Goal: Communication & Community: Answer question/provide support

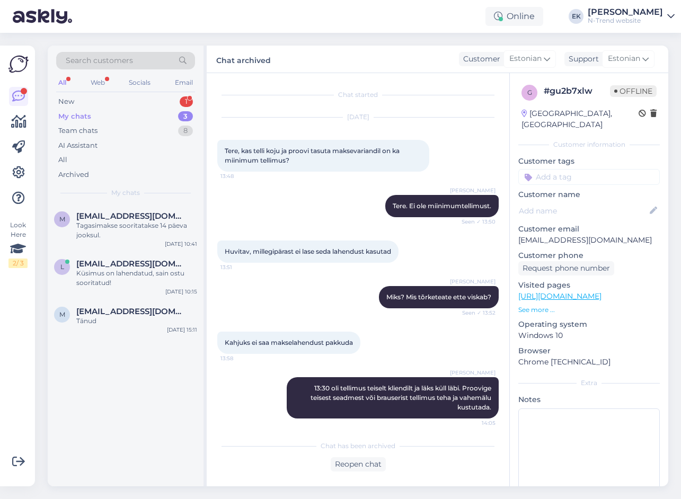
scroll to position [47, 0]
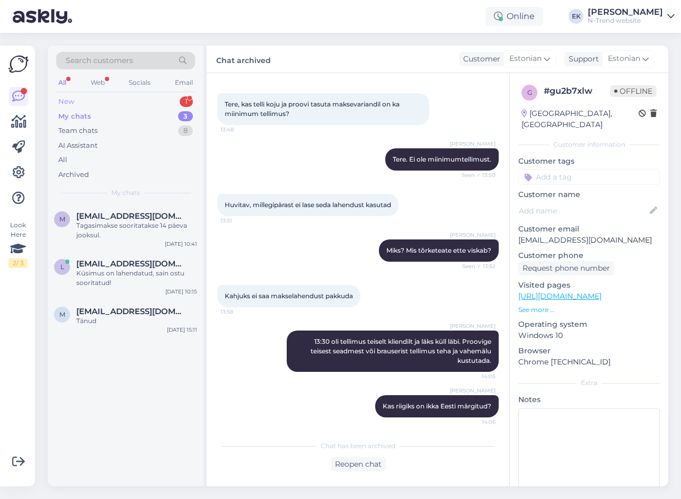
click at [67, 102] on div "New" at bounding box center [66, 101] width 16 height 11
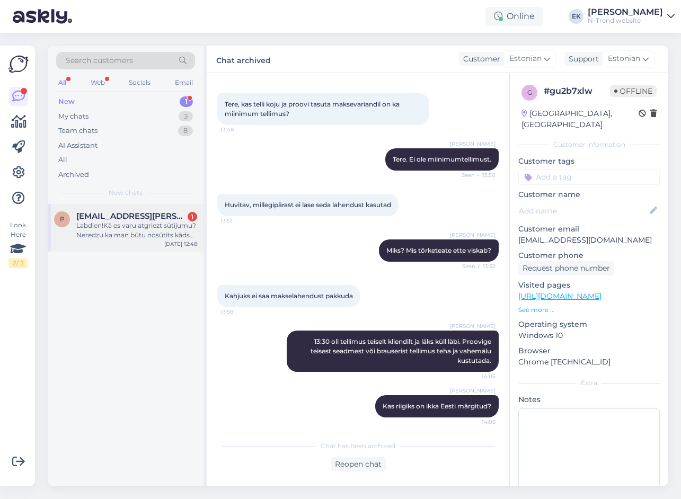
click at [135, 228] on div "Labdien!Kā es varu atgriezt sūtijumu?Neredzu ka man būtu nosūtīts kāds atgrieša…" at bounding box center [136, 230] width 121 height 19
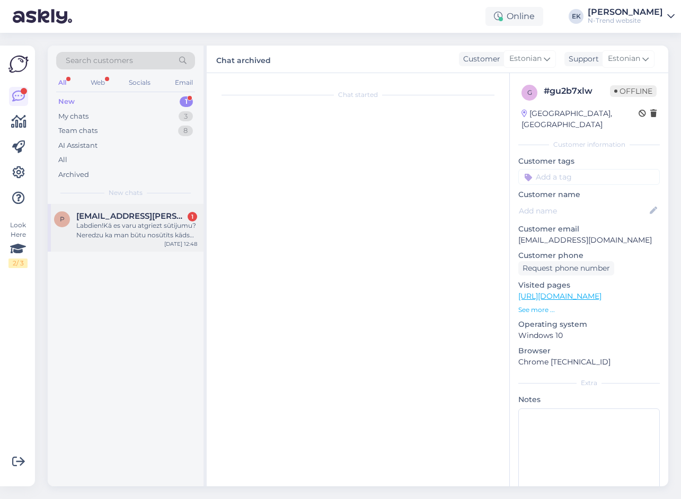
scroll to position [0, 0]
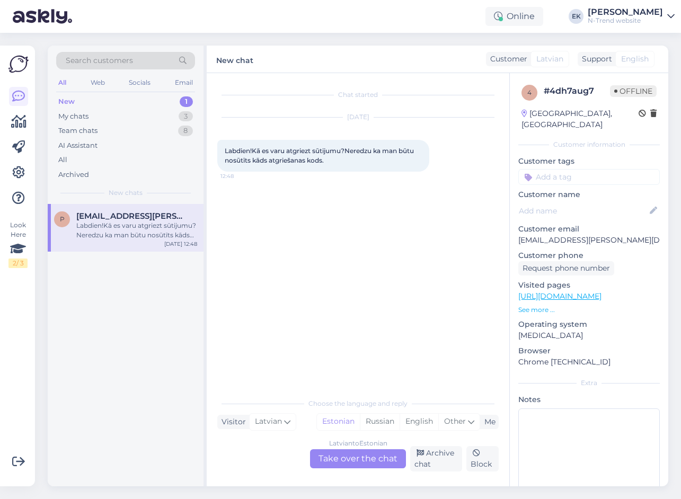
click at [356, 458] on div "[DEMOGRAPHIC_DATA] to Estonian Take over the chat" at bounding box center [358, 458] width 96 height 19
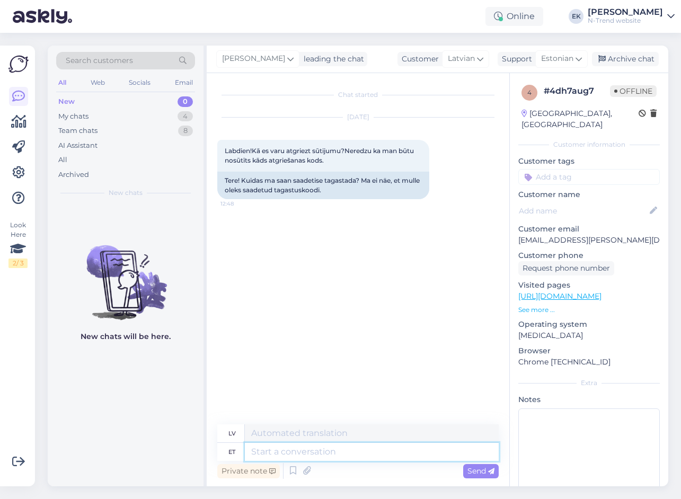
click at [285, 454] on textarea at bounding box center [372, 452] width 254 height 18
type textarea "Tere."
type textarea "Sveiki."
type textarea "Tere. Mis"
type textarea "Sveiki. Kas"
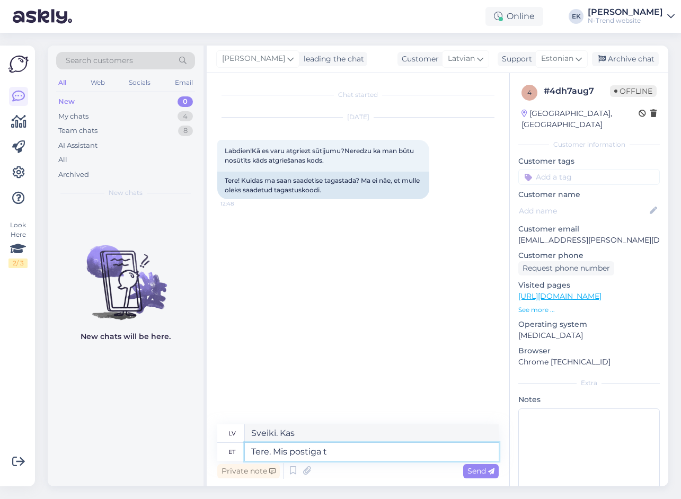
type textarea "Tere. Mis postiga te"
type textarea "Sveiki. Kas notiek ar pastu?"
type textarea "Tere. Mis postiga te t"
type textarea "Sveiki. Kādu pastu jūs izmantojat?"
type textarea "Tere. Mis postiga te tellisite?"
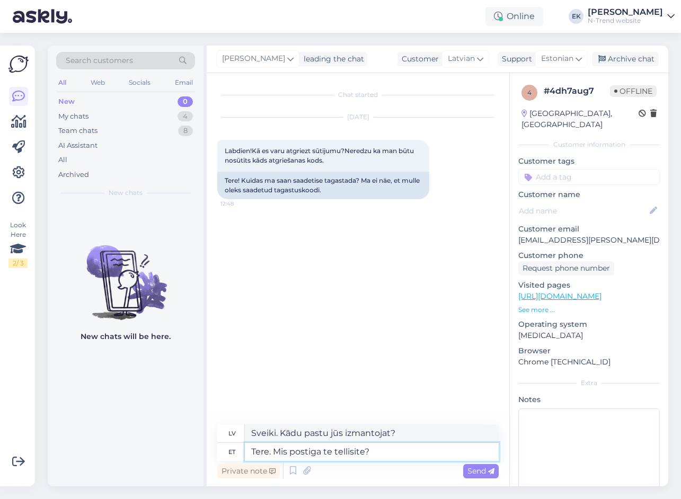
type textarea "Sveiki. Ar kādu pastu jūs pasūtījāt?"
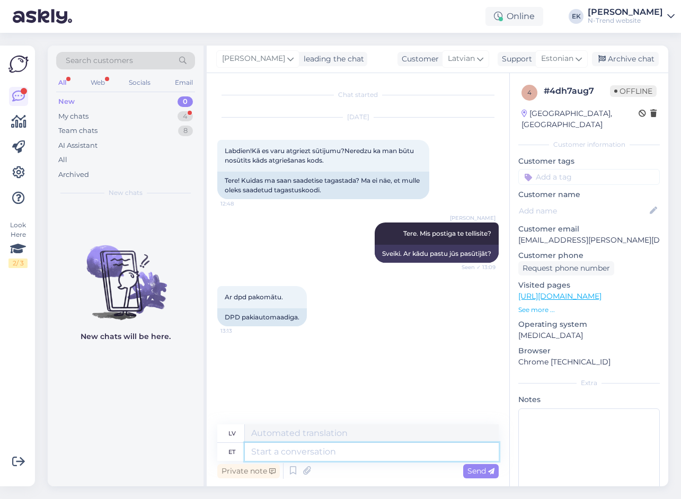
click at [306, 453] on textarea at bounding box center [372, 452] width 254 height 18
type textarea "Tegelikult"
type textarea "Patiesībā"
type textarea "Tegelikult peaks"
type textarea "Patiesībā, tam vajadzētu"
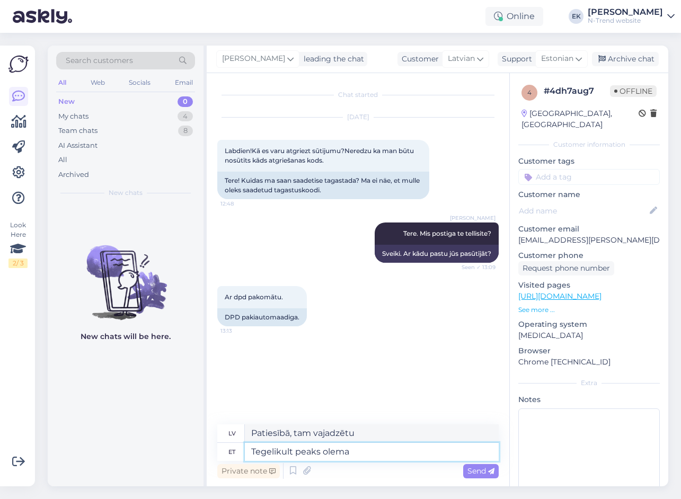
type textarea "Tegelikult peaks olema t"
type textarea "Patiesībā, tam vajadzētu būt"
type textarea "Tegelikult peaks olema tagastuskood"
type textarea "Patiesībā vajadzētu būt atgriešanās kodam."
type textarea "Tegelikult peaks olema tagastuskood SMS"
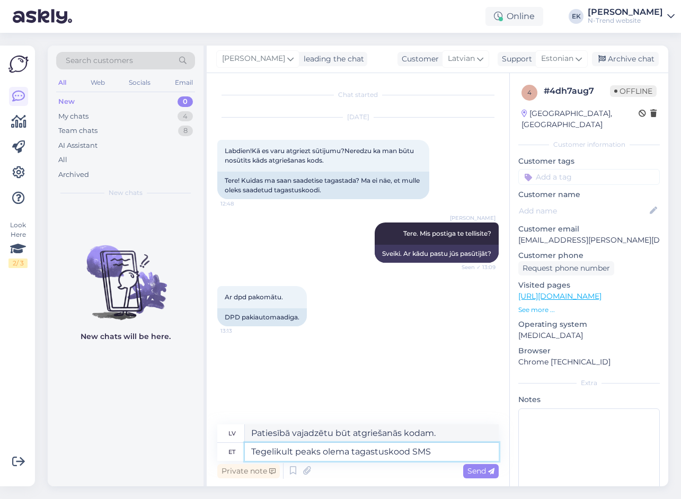
type textarea "Patiesībā vajadzētu būt atgriešanas koda īsziņai."
type textarea "Tegelikult peaks olema tagastuskood SMS-i"
type textarea "Patiesībā, atgriešanas kodam vajadzētu būt nosūtītam ar īsziņas starpniecību."
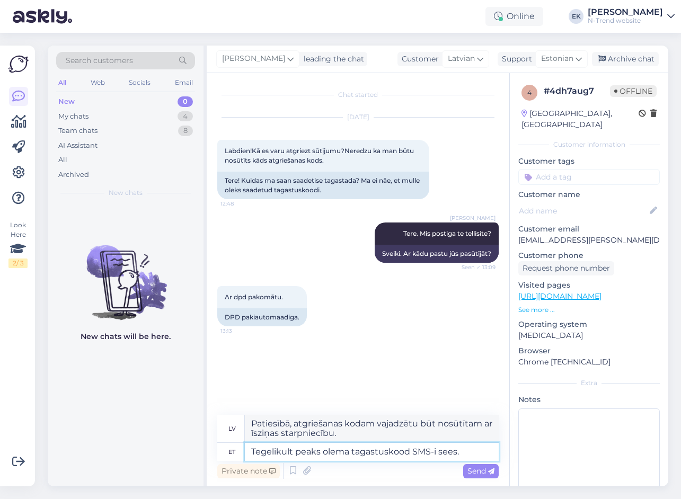
type textarea "Tegelikult peaks olema tagastuskood SMS-i sees."
type textarea "Patiesībā īsziņā vajadzētu būt atgriešanas kodam."
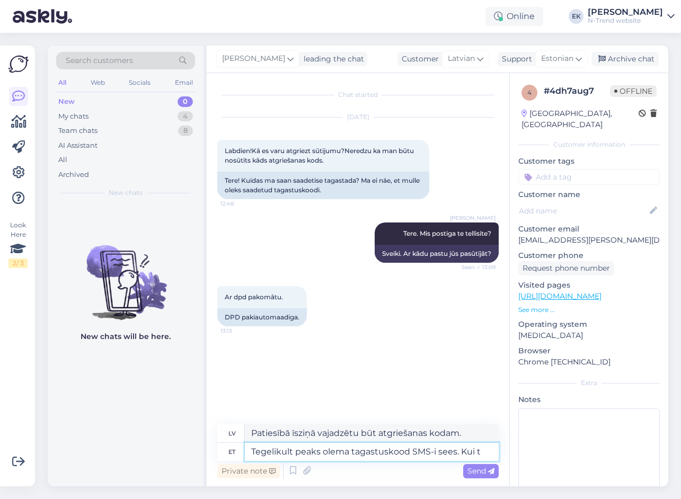
type textarea "Tegelikult peaks olema tagastuskood SMS-i sees. Kui te"
type textarea "Patiesībā īsziņā vajadzētu būt atgriešanas kodam. Ja"
type textarea "Tegelikult peaks olema tagastuskood SMS-i sees. Kui teil"
type textarea "Patiesībā īsziņā vajadzētu būt atgriešanas kodam. Ja jums tāds ir"
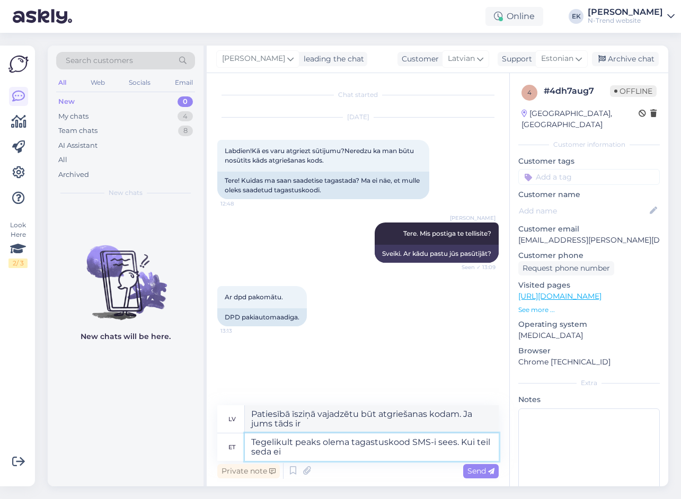
type textarea "Tegelikult peaks olema tagastuskood SMS-i sees. Kui teil seda ei"
type textarea "Patiesībā īsziņā vajadzētu būt atgriešanas kodam. Ja jums tāds ir,"
type textarea "Tegelikult peaks olema tagastuskood SMS-i sees. Kui teil seda ei o"
type textarea "Patiesībā īsziņā vajadzētu būt atgriešanas kodam. Ja jums tāda nav"
type textarea "Tegelikult peaks olema tagastuskood SMS-i sees. Kui teil seda ei ole, s"
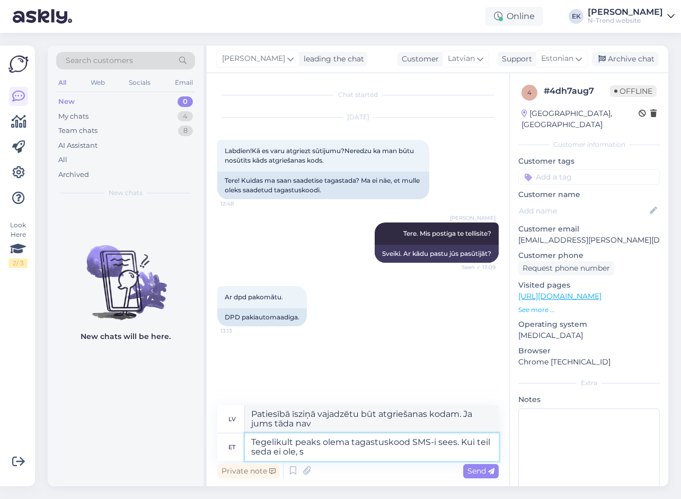
type textarea "Patiesībā īsziņā vajadzētu būt atgriešanas kodam. Ja jums tāda nav,"
type textarea "Tegelikult peaks olema tagastuskood SMS-i sees. Kui teil seda ei ole, siis palun"
type textarea "Patiesībā īsziņā vajadzētu būt atgriešanas kodam. Ja jums tāda nav, lūdzu,"
type textarea "Tegelikult peaks olema tagastuskood SMS-i sees. Kui teil seda ei ole, siis palu…"
type textarea "Patiesībā īsziņā vajadzētu būt atgriešanas kodam. Ja jums tāda nav, lūdzu, sazi…"
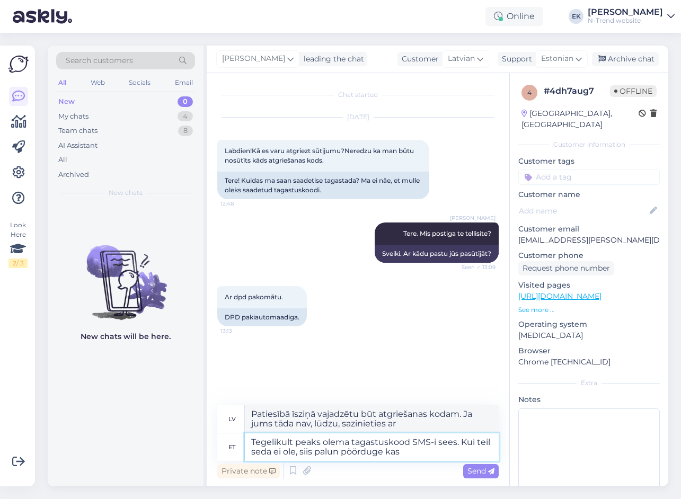
type textarea "Tegelikult peaks olema tagastuskood SMS-i sees. Kui teil seda ei ole, siis palu…"
type textarea "Patiesībā īsziņā vajadzētu būt atgriešanas kodam. Ja jums tāda nav, lūdzu, sazi…"
type textarea "Tegelikult peaks olema tagastuskood SMS-i sees. Kui teil seda ei ole, siis palu…"
type textarea "Patiesībā īsziņā vajadzētu būt atgriešanas kodam. Ja jums tāda nav, lūdzu, sazi…"
type textarea "Tegelikult peaks olema tagastuskood SMS-i sees. Kui teil seda ei ole, siis palu…"
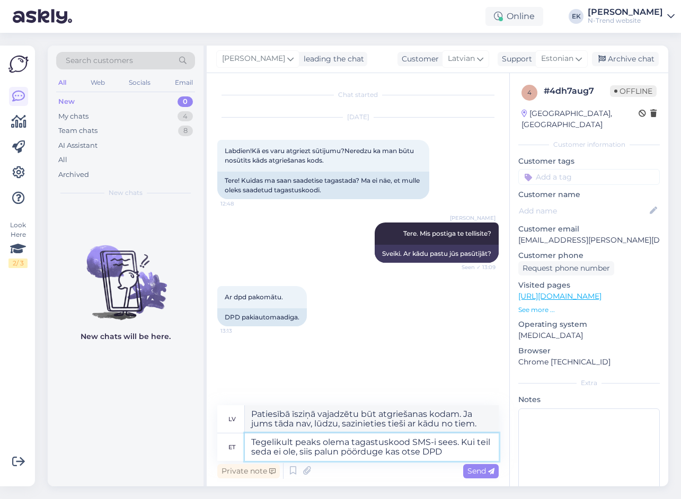
type textarea "Patiesībā īsziņā vajadzētu būt atgriešanas kodam. Ja jums tāda nav, lūdzu, sazi…"
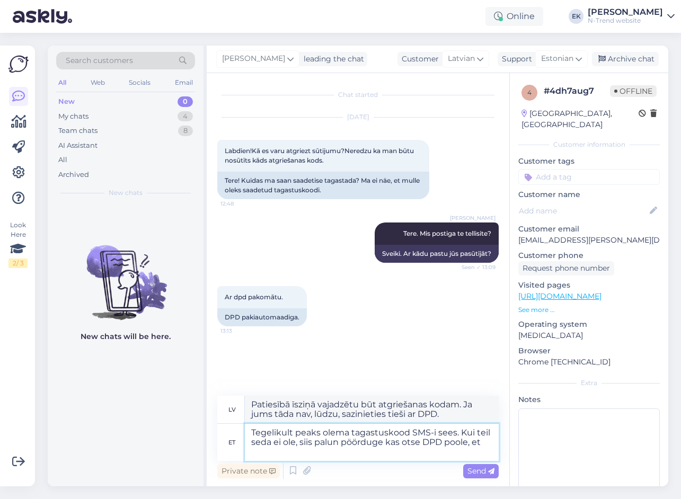
type textarea "Tegelikult peaks olema tagastuskood SMS-i sees. Kui teil seda ei ole, siis palu…"
type textarea "Patiesībā īsziņā vajadzētu būt atgriešanas kodam. Ja jums tāda nav, lūdzu, sazi…"
type textarea "Tegelikult peaks olema tagastuskood SMS-i sees. Kui teil seda ei ole, siis palu…"
type textarea "Patiesībā īsziņā vajadzētu būt atgriešanas kodam. Ja jums tāda nav, lūdzu, sazi…"
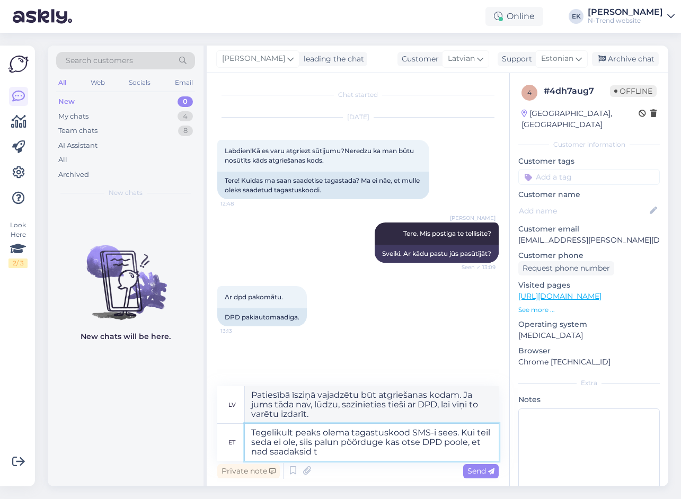
type textarea "Tegelikult peaks olema tagastuskood SMS-i sees. Kui teil seda ei ole, siis palu…"
type textarea "Patiesībā īsziņā vajadzētu būt atgriešanas kodam. Ja jums tāda nav, lūdzu, sazi…"
type textarea "Tegelikult peaks olema tagastuskood SMS-i sees. Kui teil seda ei ole, siis palu…"
type textarea "Patiesībā īsziņā vajadzētu būt atgriešanas kodam. Ja jums tāda nav, lūdzu, sazi…"
type textarea "Tegelikult peaks olema tagastuskood SMS-i sees. Kui teil seda ei ole, siis palu…"
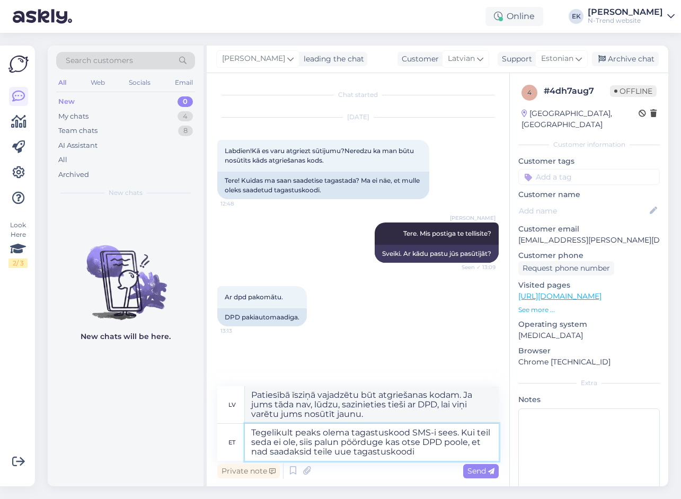
type textarea "Patiesībā īsziņā vajadzētu būt atgriešanas kodam. Ja jums tāda nav, lūdzu, sazi…"
type textarea "Tegelikult peaks olema tagastuskood SMS-i sees. Kui teil seda ei ole, siis palu…"
type textarea "Patiesībā īsziņā vajadzētu būt atgriešanas kodam. Ja jums tāda nav, lūdzu, sazi…"
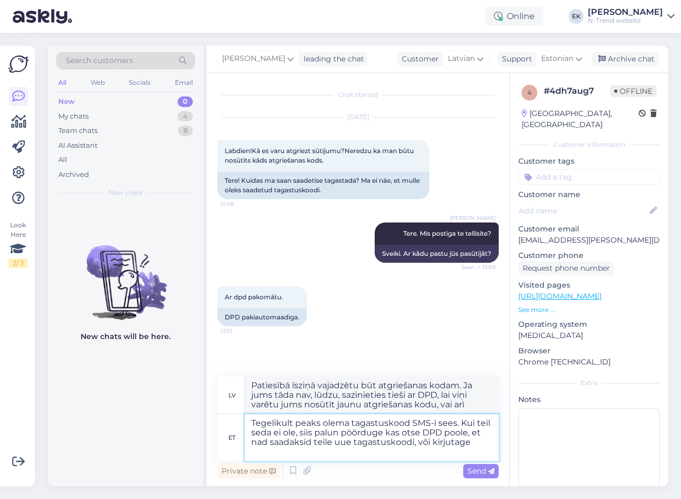
type textarea "Tegelikult peaks olema tagastuskood SMS-i sees. Kui teil seda ei ole, siis palu…"
type textarea "Patiesībā īsziņā vajadzētu būt atgriešanas kodam. Ja jums tāda nav, lūdzu, sazi…"
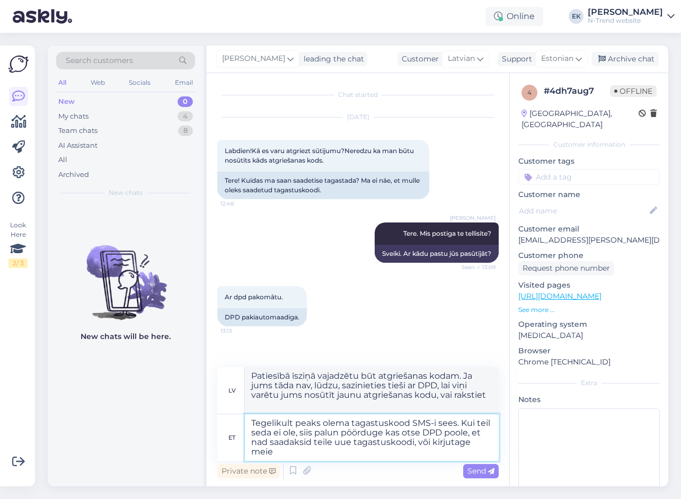
type textarea "Tegelikult peaks olema tagastuskood SMS-i sees. Kui teil seda ei ole, siis palu…"
type textarea "Patiesībā īsziņā vajadzētu būt atgriešanas kodam. Ja jums tāda nav, lūdzu, sazi…"
type textarea "Tegelikult peaks olema tagastuskood SMS-i sees. Kui teil seda ei ole, siis palu…"
type textarea "Patiesībā īsziņā vajadzētu būt atgriešanas kodam. Ja jums tāda nav, lūdzu, sazi…"
type textarea "Tegelikult peaks olema tagastuskood SMS-i sees. Kui teil seda ei ole, siis palu…"
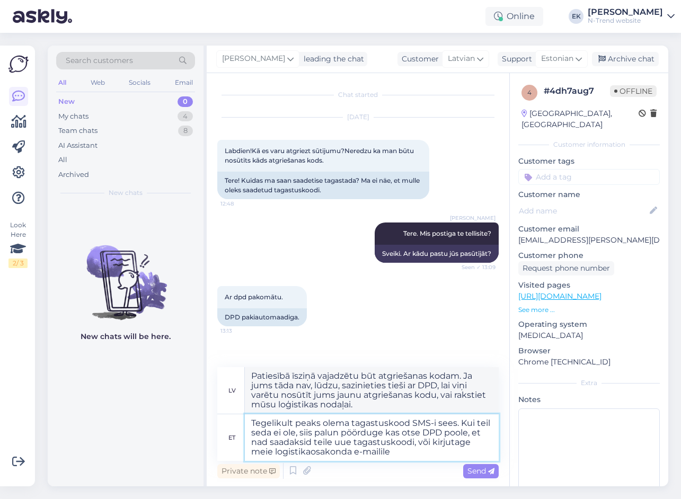
type textarea "Patiesībā īsziņā vajadzētu būt atgriešanas kodam. Ja jums tāda nav, lūdzu, sazi…"
type textarea "Tegelikult peaks olema tagastuskood SMS-i sees. Kui teil seda ei ole, siis palu…"
type textarea "Patiesībā īsziņā vajadzētu būt atgriešanas kodam. Ja jums tāda nav, lūdzu, sazi…"
type textarea "Tegelikult peaks olema tagastuskood SMS-i sees. Kui teil seda ei ole, siis palu…"
type textarea "Patiesībā īsziņā vajadzētu būt atgriešanas kodam. Ja jums tāda nav, lūdzu, sazi…"
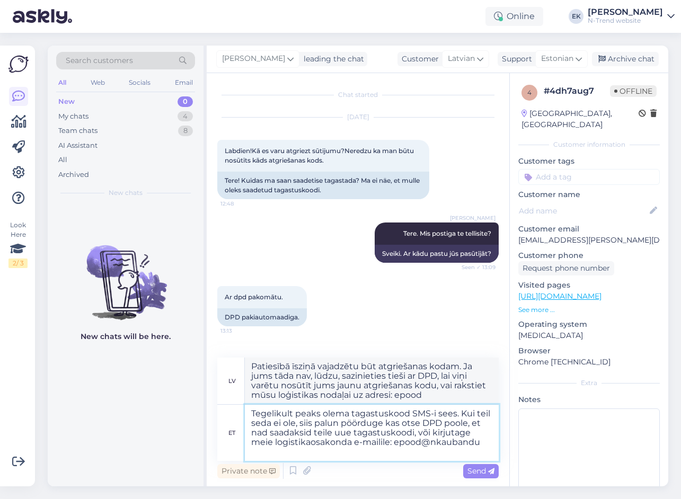
type textarea "Tegelikult peaks olema tagastuskood SMS-i sees. Kui teil seda ei ole, siis palu…"
type textarea "Patiesībā īsziņā vajadzētu būt atgriešanas kodam. Ja jums tāda nav, lūdzu, sazi…"
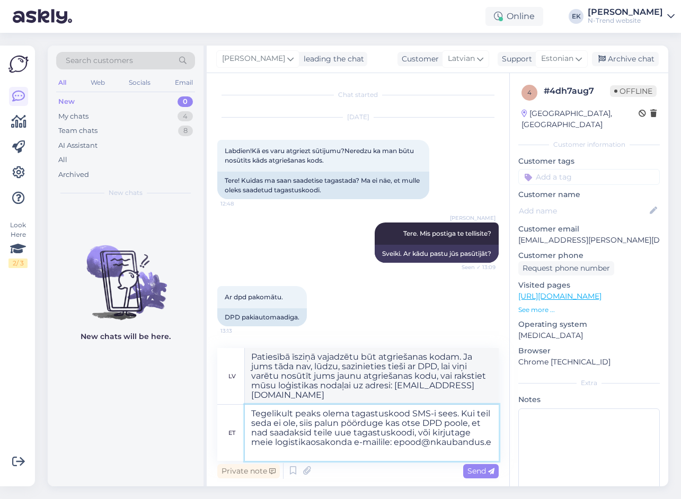
type textarea "Tegelikult peaks olema tagastuskood SMS-i sees. Kui teil seda ei ole, siis palu…"
type textarea "Patiesībā īsziņā vajadzētu būt atgriešanas kodam. Ja jums tāda nav, lūdzu, sazi…"
click at [350, 440] on textarea "Tegelikult peaks olema tagastuskood SMS-i sees. Kui teil seda ei ole, siis palu…" at bounding box center [372, 433] width 254 height 56
type textarea "Tegelikult peaks olema tagastuskood SMS-i sees. Kui teil seda ei ole, siis palu…"
type textarea "Patiesībā īsziņā vajadzētu būt atgriešanas kodam. Ja jums tāda nav, lūdzu, sazi…"
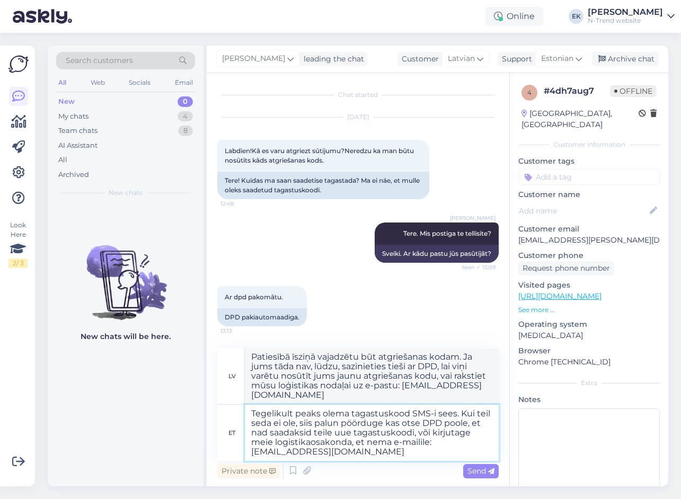
type textarea "Tegelikult peaks olema tagastuskood SMS-i sees. Kui teil seda ei ole, siis palu…"
type textarea "Patiesībā īsziņā vajadzētu būt atgriešanas kodam. Ja jums tāda nav, lūdzu, sazi…"
type textarea "Tegelikult peaks olema tagastuskood SMS-i sees. Kui teil seda ei ole, siis palu…"
type textarea "Patiesībā īsziņā vajadzētu būt atgriešanas kodam. Ja jums tāda nav, lūdzu, sazi…"
type textarea "Tegelikult peaks olema tagastuskood SMS-i sees. Kui teil seda ei ole, siis palu…"
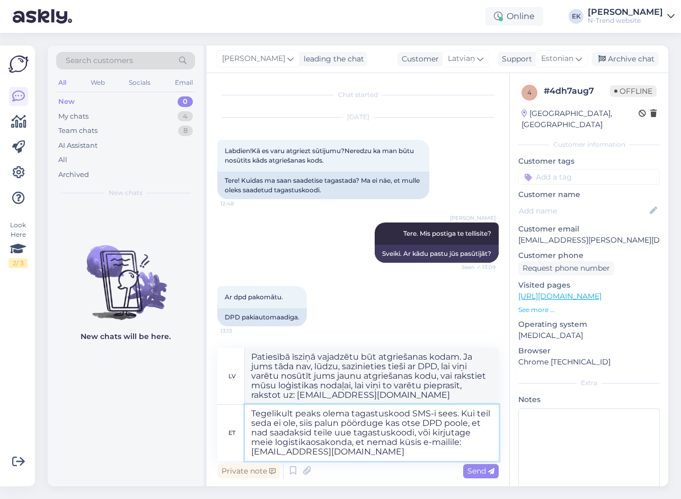
type textarea "Patiesībā īsziņā vajadzētu būt atgriešanas kodam. Ja jums tāda nav, lūdzu, sazi…"
type textarea "Tegelikult peaks olema tagastuskood SMS-i sees. Kui teil seda ei ole, siis palu…"
type textarea "Patiesībā īsziņā vajadzētu būt atgriešanas kodam. Ja jums tāda nav, lūdzu, sazi…"
type textarea "Tegelikult peaks olema tagastuskood SMS-i sees. Kui teil seda ei ole, siis palu…"
type textarea "Patiesībā īsziņā vajadzētu būt atgriešanas kodam. Ja jums tāda nav, lūdzu, sazi…"
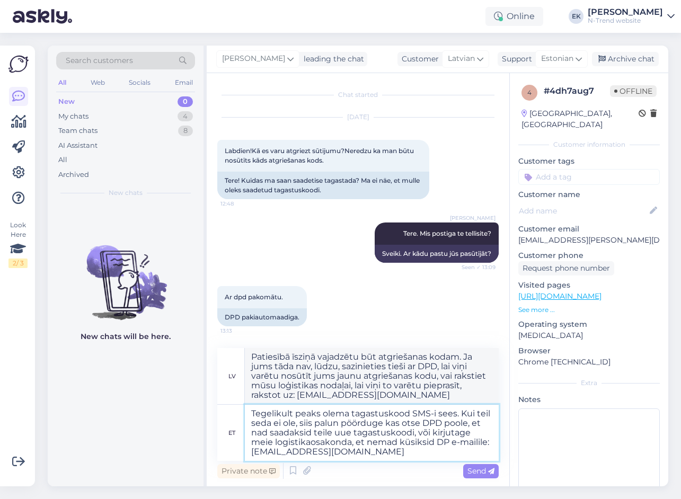
type textarea "Tegelikult peaks olema tagastuskood SMS-i sees. Kui teil seda ei ole, siis palu…"
type textarea "Patiesībā īsziņā vajadzētu būt atgriešanas kodam. Ja jums tāda nav, lūdzu, sazi…"
type textarea "Tegelikult peaks olema tagastuskood SMS-i sees. Kui teil seda ei ole, siis palu…"
type textarea "Patiesībā īsziņā vajadzētu būt atgriešanas kodam. Ja jums tāda nav, lūdzu, sazi…"
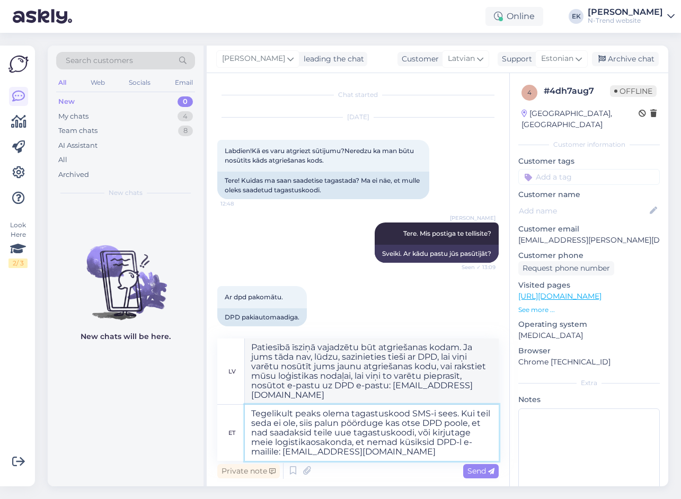
type textarea "Tegelikult peaks olema tagastuskood SMS-i sees. Kui teil seda ei ole, siis palu…"
type textarea "Patiesībā īsziņā vajadzētu būt atgriešanas kodam. Ja jums tāda nav, lūdzu, sazi…"
type textarea "Tegelikult peaks olema tagastuskood SMS-i sees. Kui teil seda ei ole, siis palu…"
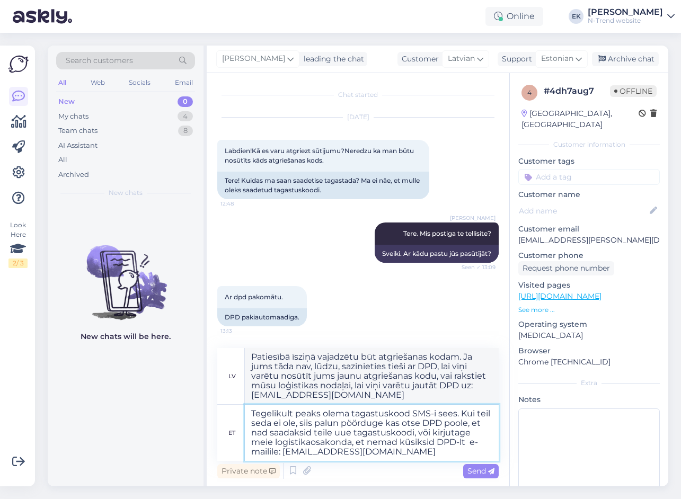
type textarea "Patiesībā īsziņā vajadzētu būt atgriešanas kodam. Ja jums tāda nav, lūdzu, sazi…"
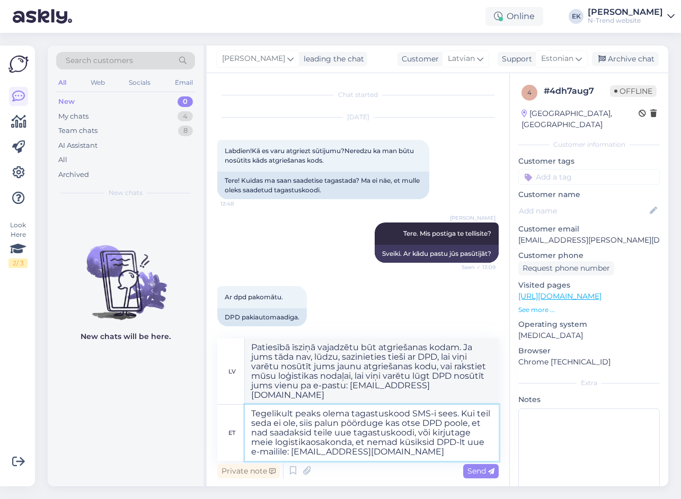
type textarea "Tegelikult peaks olema tagastuskood SMS-i sees. Kui teil seda ei ole, siis palu…"
type textarea "Patiesībā īsziņā vajadzētu būt atgriešanas kodam. Ja jums tāda nav, lūdzu, sazi…"
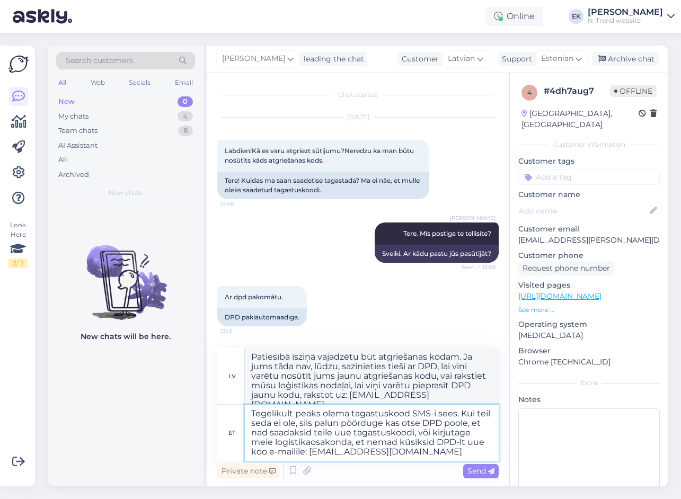
type textarea "Tegelikult peaks olema tagastuskood SMS-i sees. Kui teil seda ei ole, siis palu…"
type textarea "Patiesībā īsziņā vajadzētu būt atgriešanas kodam. Ja jums tāda nav, lūdzu, sazi…"
type textarea "Tegelikult peaks olema tagastuskood SMS-i sees. Kui teil seda ei ole, siis palu…"
type textarea "Patiesībā īsziņā vajadzētu būt atgriešanas kodam. Ja jums tāda nav, lūdzu, sazi…"
type textarea "Tegelikult peaks olema tagastuskood SMS-i sees. Kui teil seda ei ole, siis palu…"
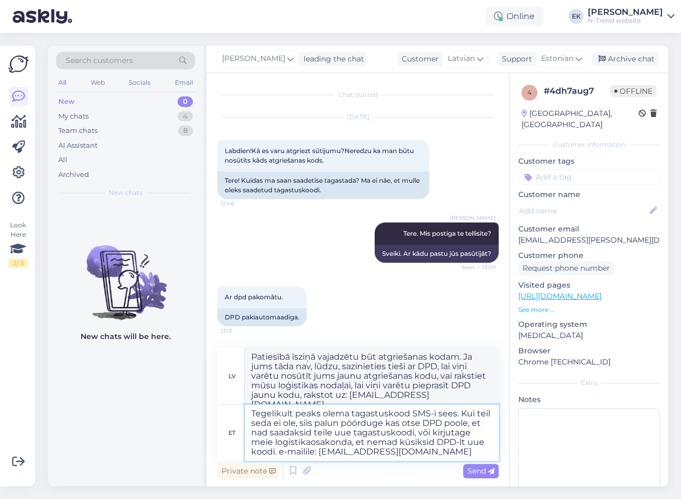
type textarea "Patiesībā īsziņā jābūt atgriešanas kodam. Ja jums tāda nav, lūdzu, sazinieties …"
type textarea "Tegelikult peaks olema tagastuskood SMS-i sees. Kui teil seda ei ole, siis palu…"
type textarea "Patiesībā īsziņā vajadzētu būt atgriešanas kodam. Ja jums tāda nav, lūdzu, sazi…"
type textarea "Tegelikult peaks olema tagastuskood SMS-i sees. Kui teil seda ei ole, siis palu…"
type textarea "Patiesībā īsziņā jābūt atgriešanas kodam. Ja jums tāda nav, lūdzu, sazinieties …"
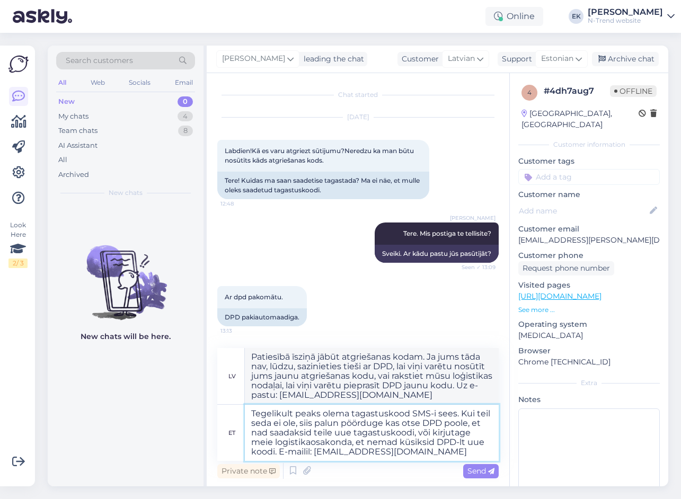
type textarea "Tegelikult peaks olema tagastuskood SMS-i sees. Kui teil seda ei ole, siis palu…"
type textarea "Patiesībā īsziņā jābūt atgriešanas kodam. Ja jums tāda nav, lūdzu, sazinieties …"
click at [418, 453] on textarea "Tegelikult peaks olema tagastuskood SMS-i sees. Kui teil seda ei ole, siis palu…" at bounding box center [372, 433] width 254 height 56
type textarea "Tegelikult peaks olema tagastuskood SMS-i sees. Kui teil seda ei ole, siis palu…"
click at [478, 468] on span "Send" at bounding box center [480, 471] width 27 height 10
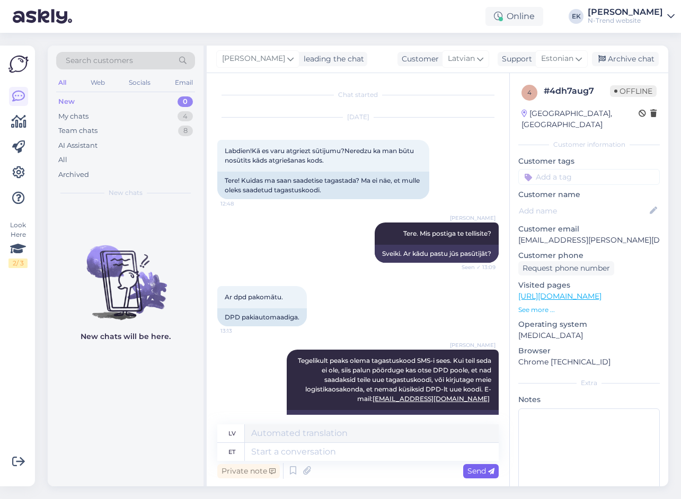
scroll to position [63, 0]
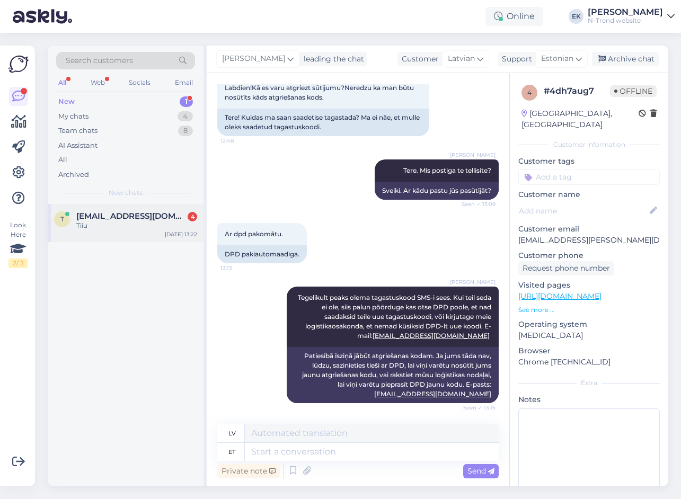
click at [101, 218] on span "[EMAIL_ADDRESS][DOMAIN_NAME]" at bounding box center [131, 216] width 110 height 10
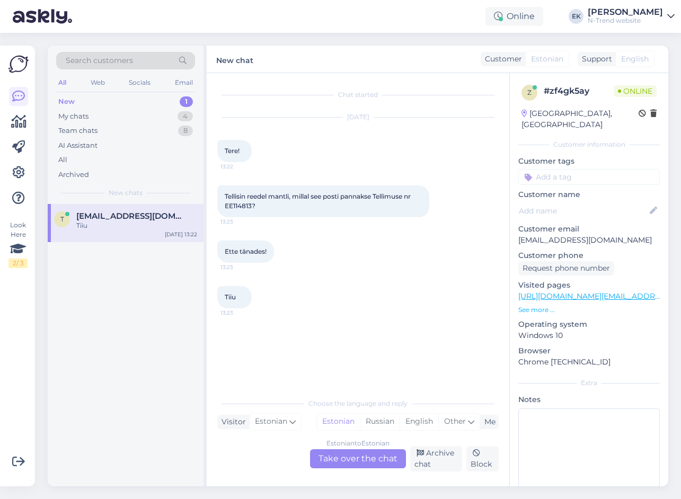
scroll to position [0, 0]
click at [236, 205] on span "Tellisin reedel mantli, millal see posti pannakse Tellimuse nr EE114813?" at bounding box center [319, 200] width 188 height 17
copy span "EE114813"
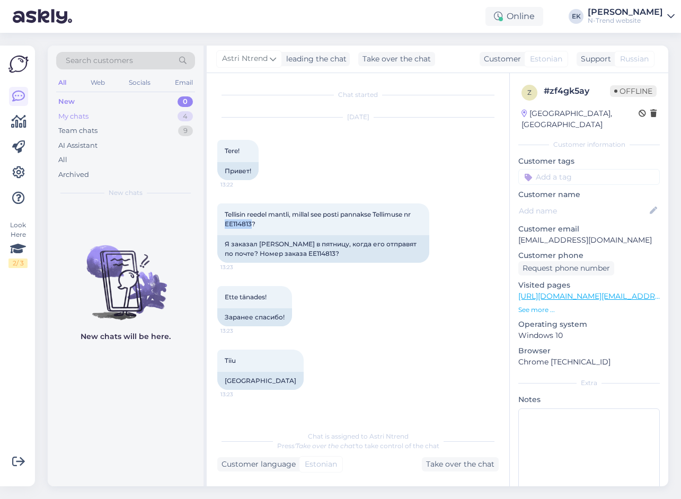
click at [66, 117] on div "My chats" at bounding box center [73, 116] width 30 height 11
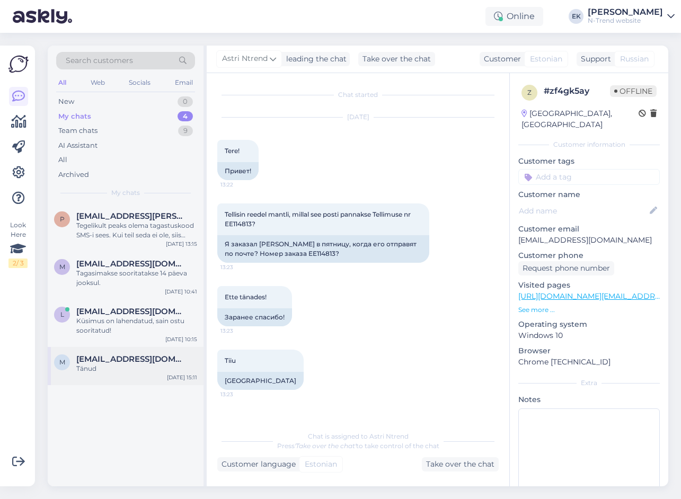
click at [87, 362] on span "[EMAIL_ADDRESS][DOMAIN_NAME]" at bounding box center [131, 359] width 110 height 10
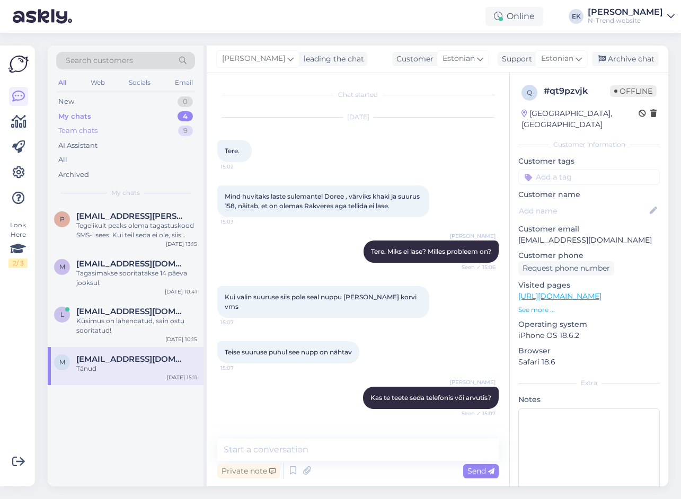
click at [79, 135] on div "Team chats" at bounding box center [77, 131] width 39 height 11
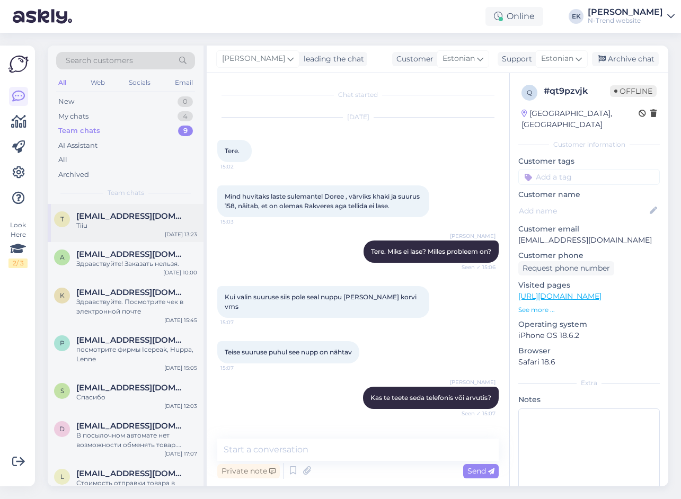
click at [91, 228] on div "Tiiu" at bounding box center [136, 226] width 121 height 10
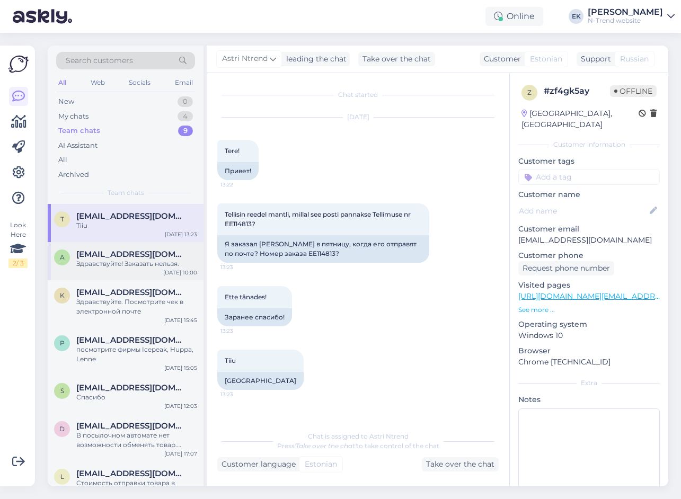
click at [92, 252] on span "[EMAIL_ADDRESS][DOMAIN_NAME]" at bounding box center [131, 254] width 110 height 10
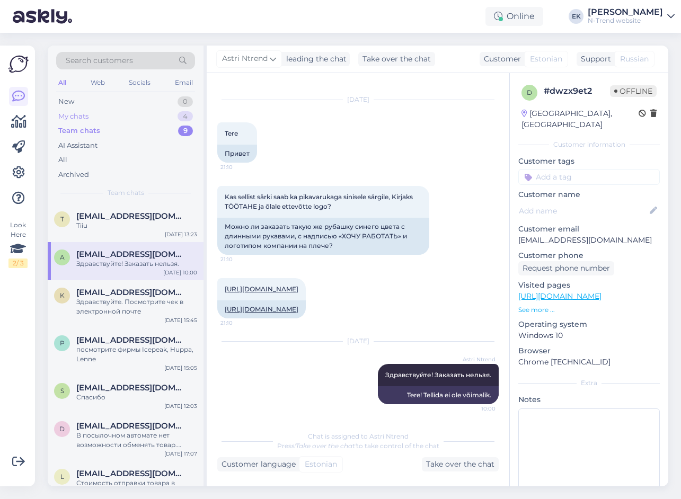
click at [84, 117] on div "My chats" at bounding box center [73, 116] width 30 height 11
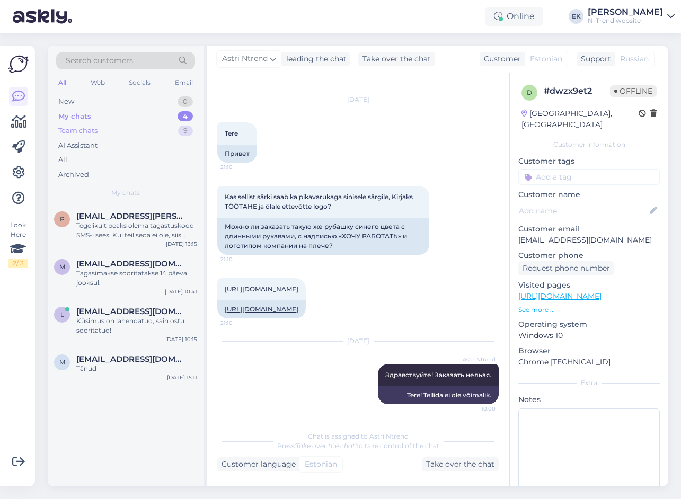
click at [80, 129] on div "Team chats" at bounding box center [77, 131] width 39 height 11
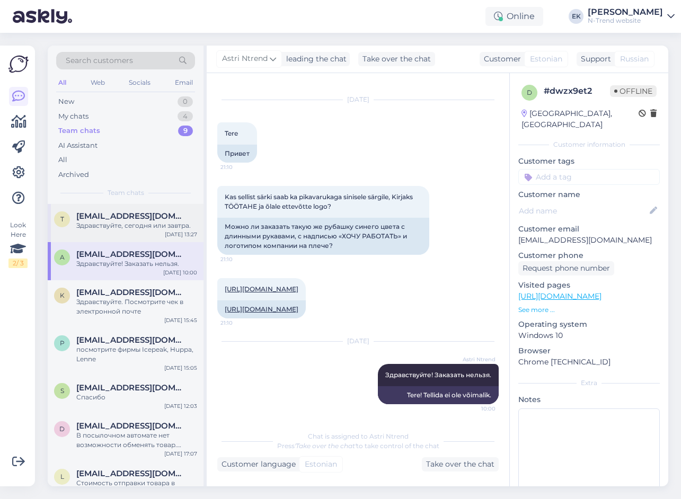
click at [100, 222] on div "Здравствуйте, сегодня или завтра." at bounding box center [136, 226] width 121 height 10
